Goal: Find specific page/section: Find specific page/section

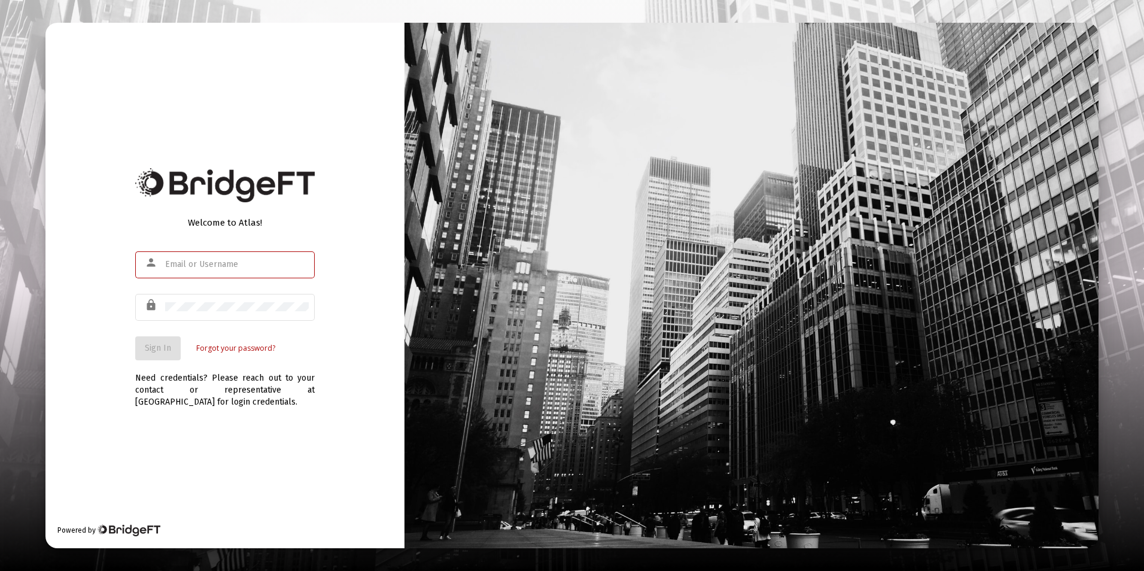
click at [92, 301] on div "Welcome to Atlas! person lock Sign In Forgot your password? Need credentials? P…" at bounding box center [224, 285] width 359 height 525
click at [174, 269] on div at bounding box center [237, 263] width 144 height 29
type input "[EMAIL_ADDRESS][DOMAIN_NAME]"
click at [135, 336] on button "Sign In" at bounding box center [157, 348] width 45 height 24
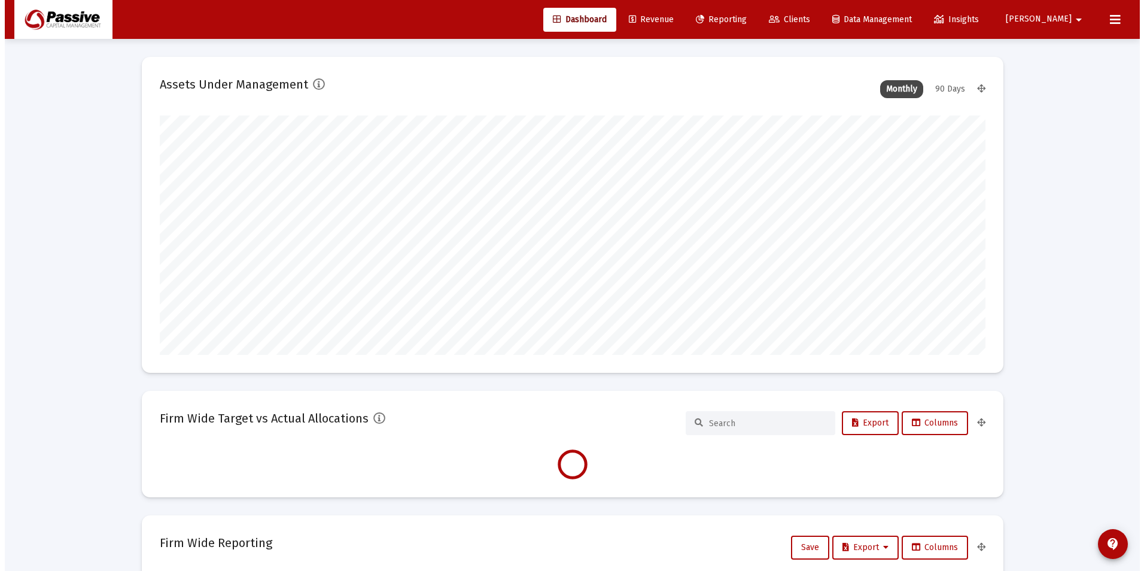
scroll to position [239, 825]
type input "[DATE]"
click at [805, 17] on span "Clients" at bounding box center [784, 19] width 41 height 10
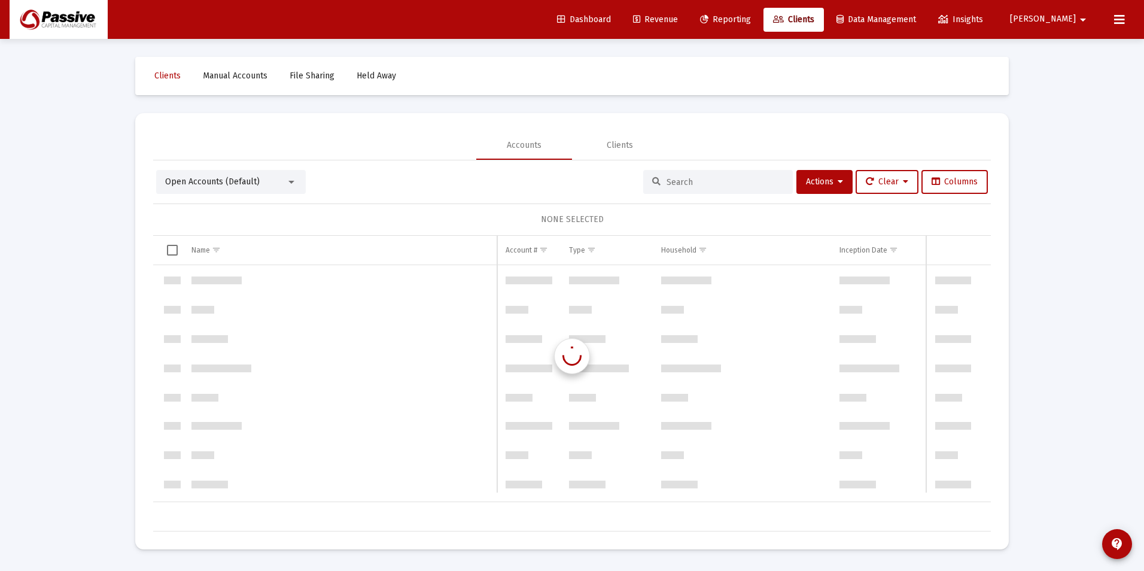
scroll to position [1148, 0]
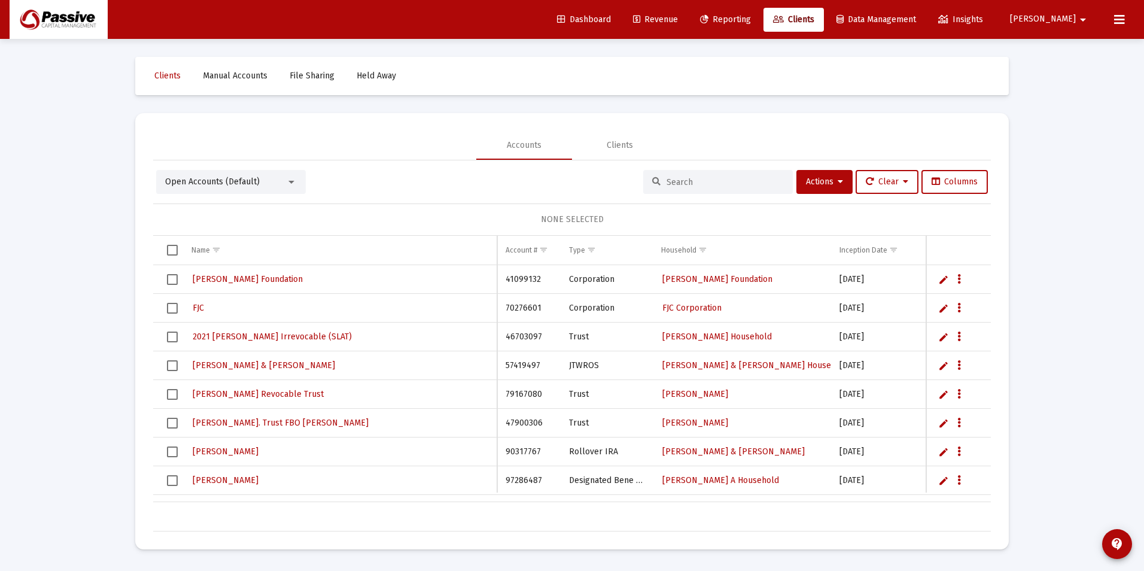
click at [702, 181] on input at bounding box center [724, 182] width 117 height 10
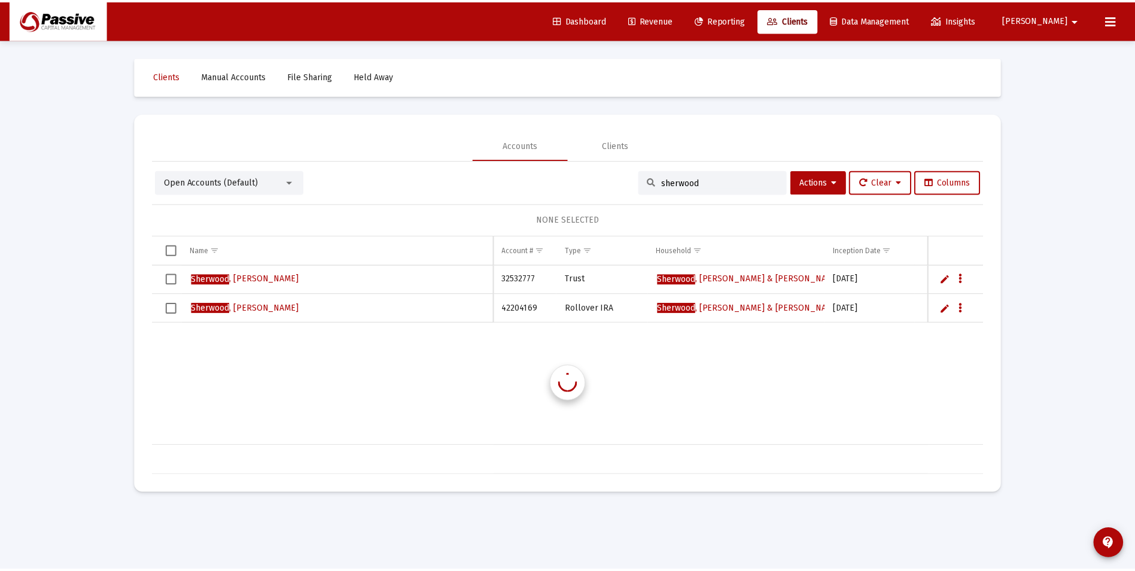
scroll to position [0, 0]
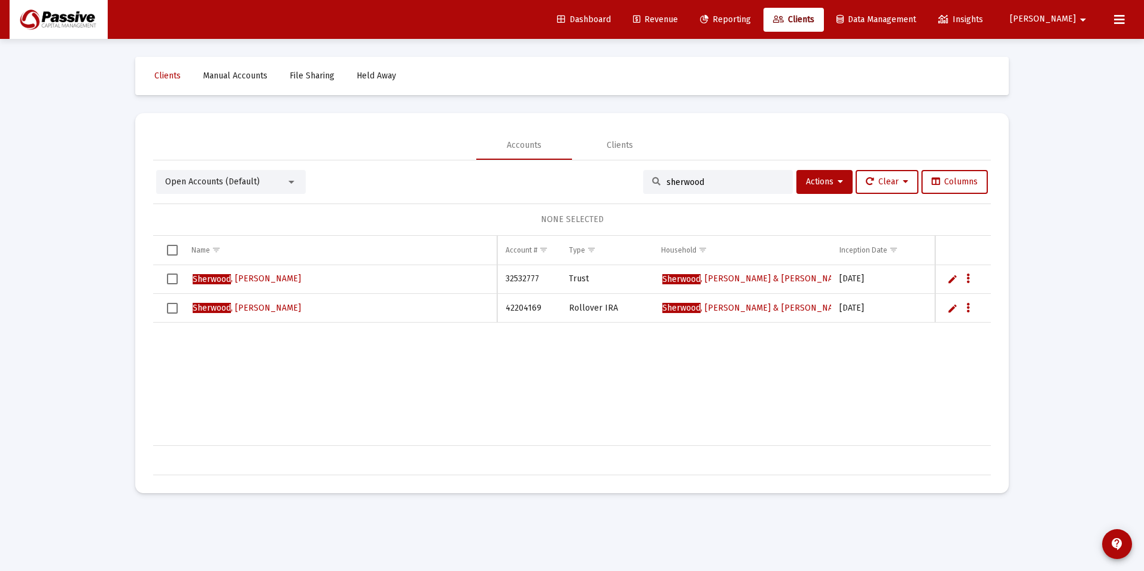
type input "sherwood"
click at [257, 309] on span "[PERSON_NAME]" at bounding box center [247, 308] width 108 height 10
